Goal: Task Accomplishment & Management: Manage account settings

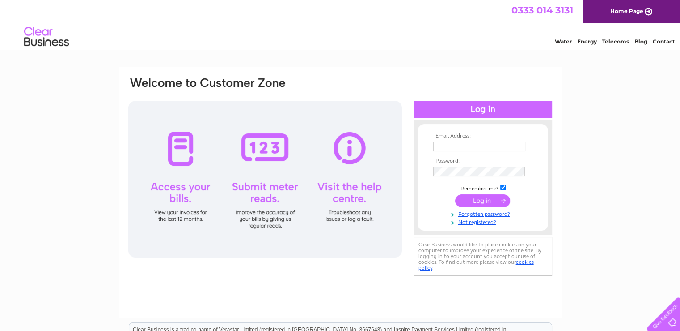
type input "karsandklassics@gmail.com"
click at [472, 198] on input "submit" at bounding box center [482, 200] width 55 height 13
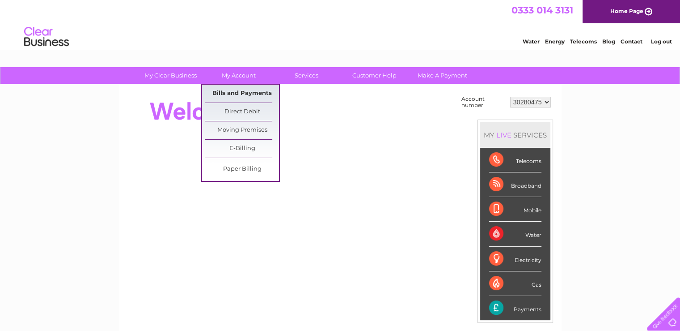
click at [247, 95] on link "Bills and Payments" at bounding box center [242, 94] width 74 height 18
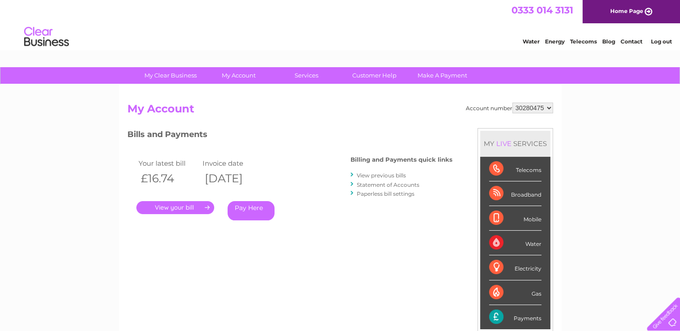
click at [170, 203] on link "." at bounding box center [175, 207] width 78 height 13
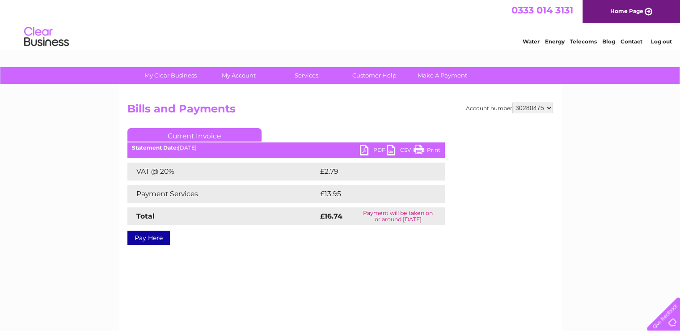
click at [369, 148] on link "PDF" at bounding box center [373, 150] width 27 height 13
